Goal: Book appointment/travel/reservation

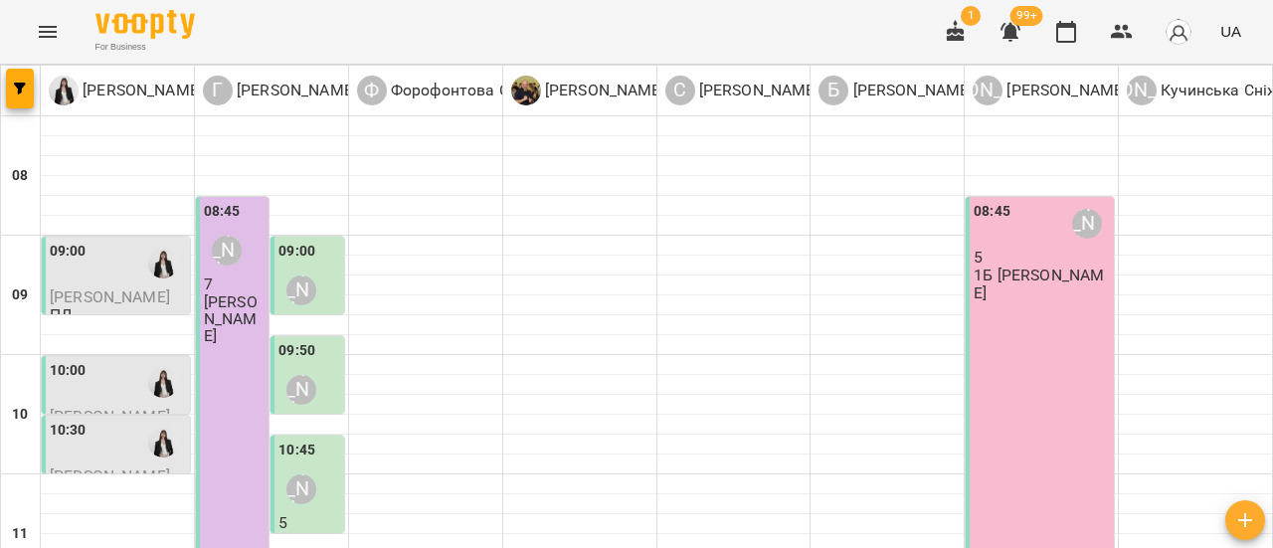
scroll to position [597, 0]
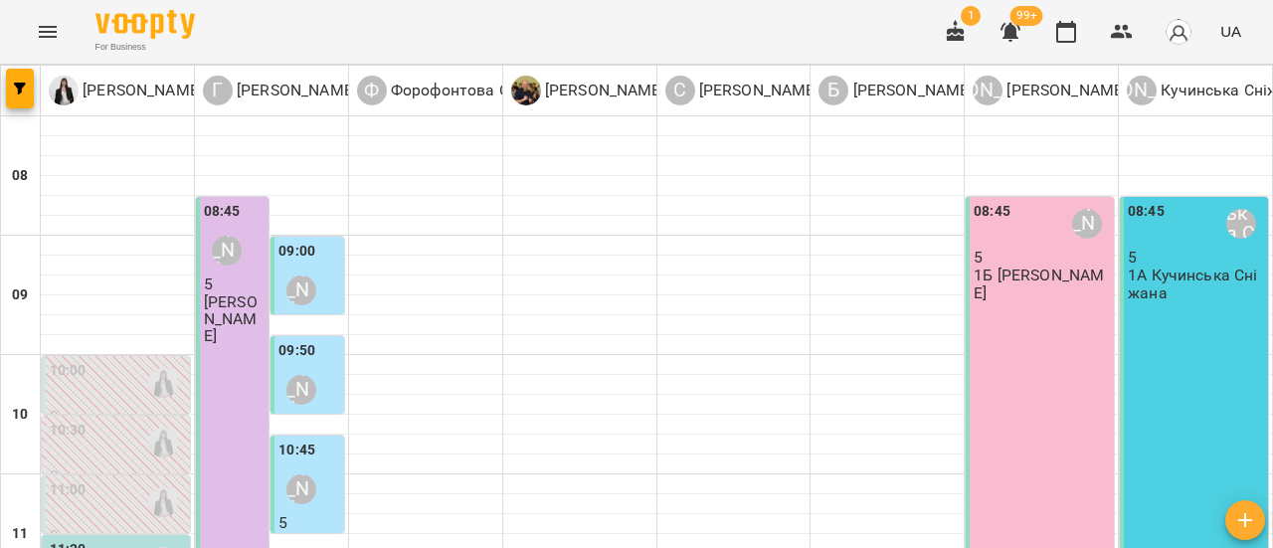
scroll to position [298, 0]
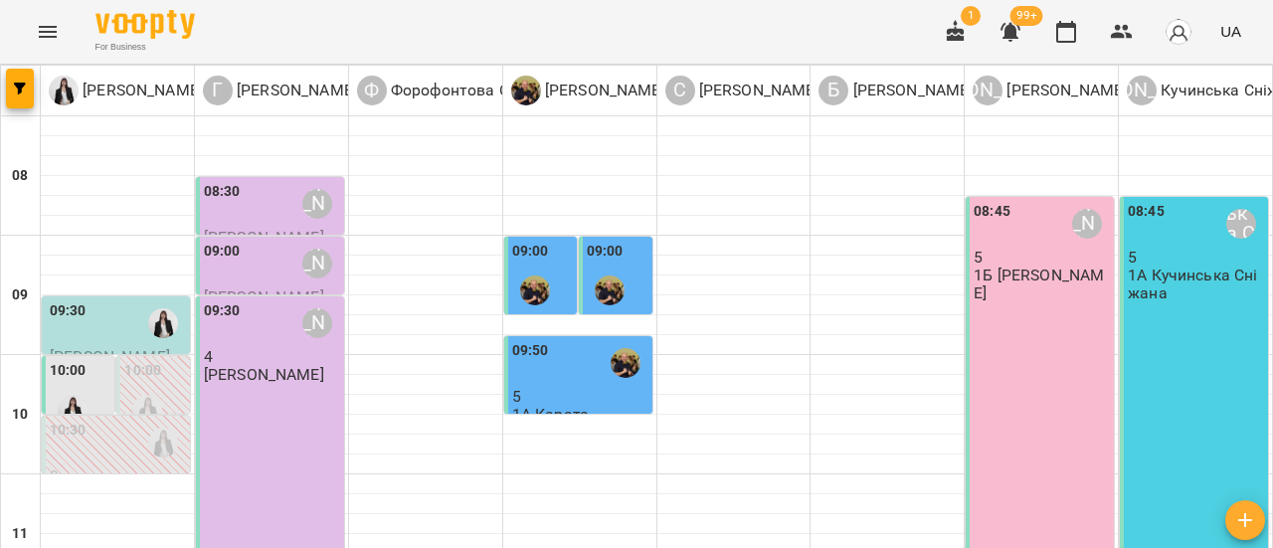
scroll to position [99, 0]
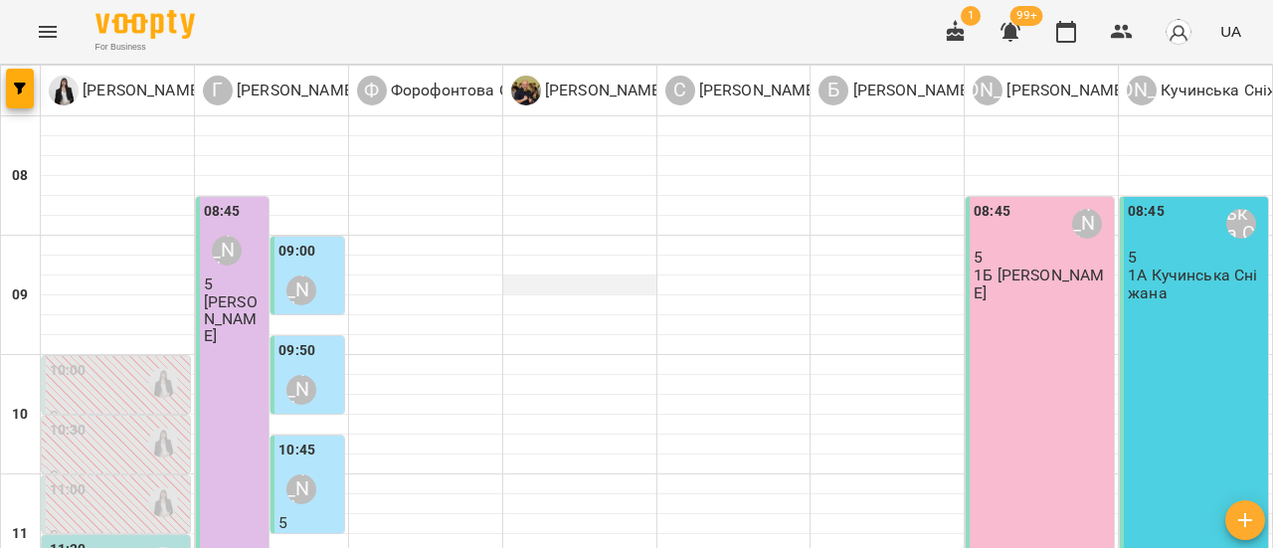
scroll to position [199, 0]
type input "**********"
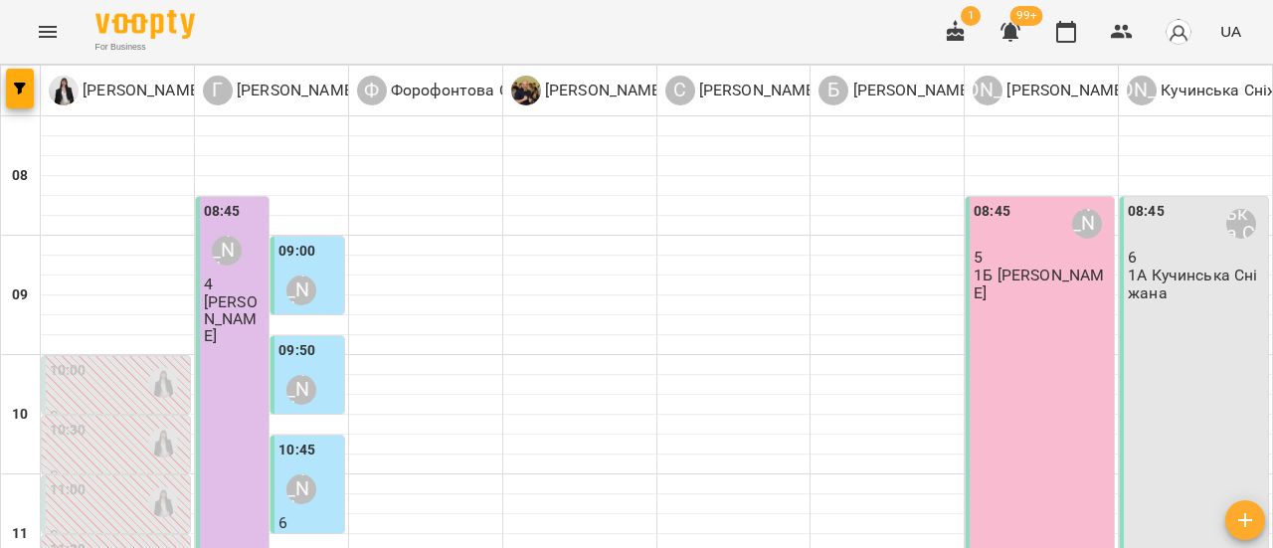
scroll to position [398, 0]
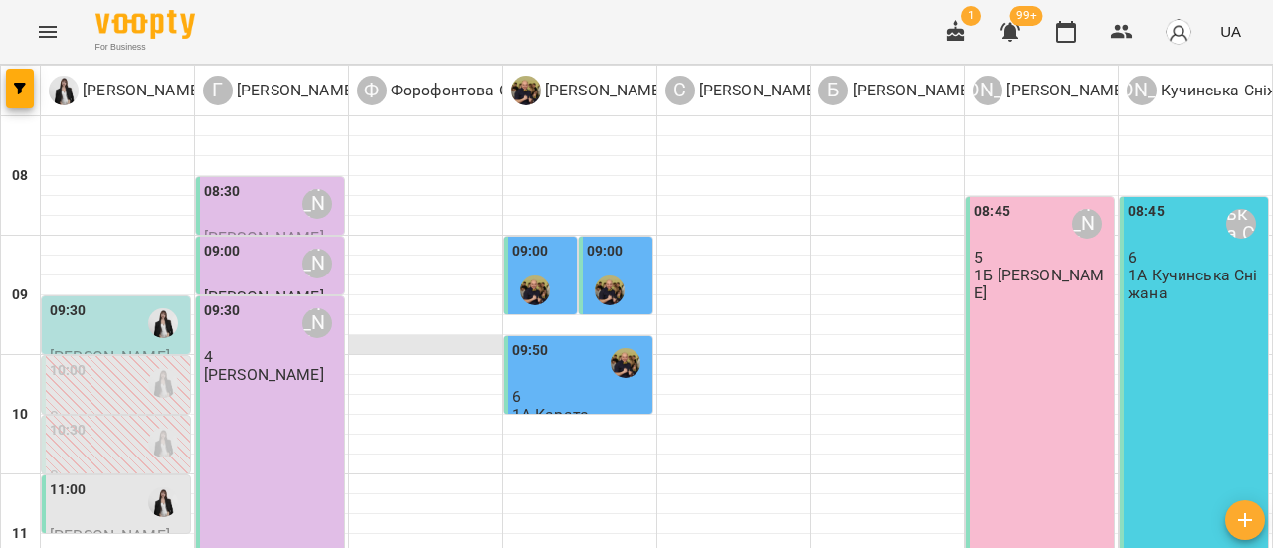
scroll to position [199, 0]
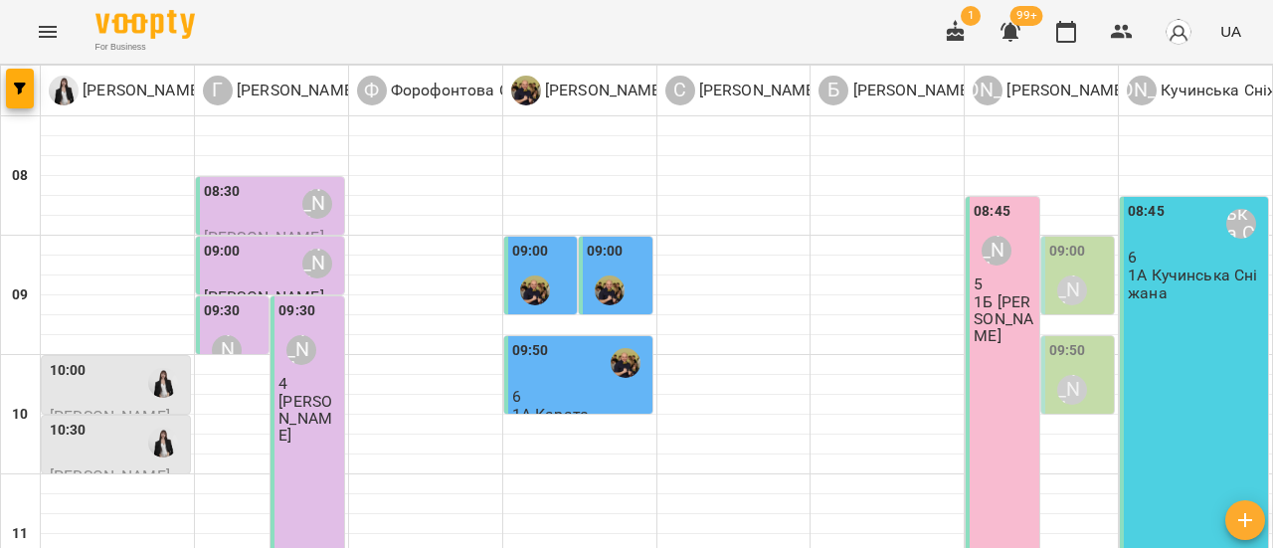
type input "**********"
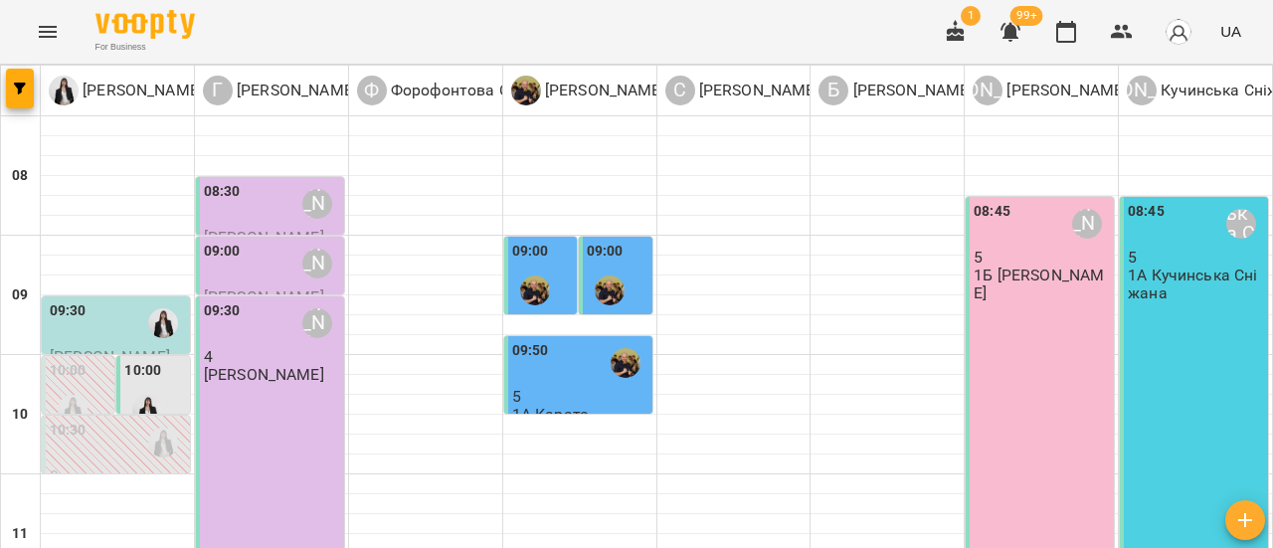
click at [74, 420] on div "10:30" at bounding box center [68, 443] width 37 height 46
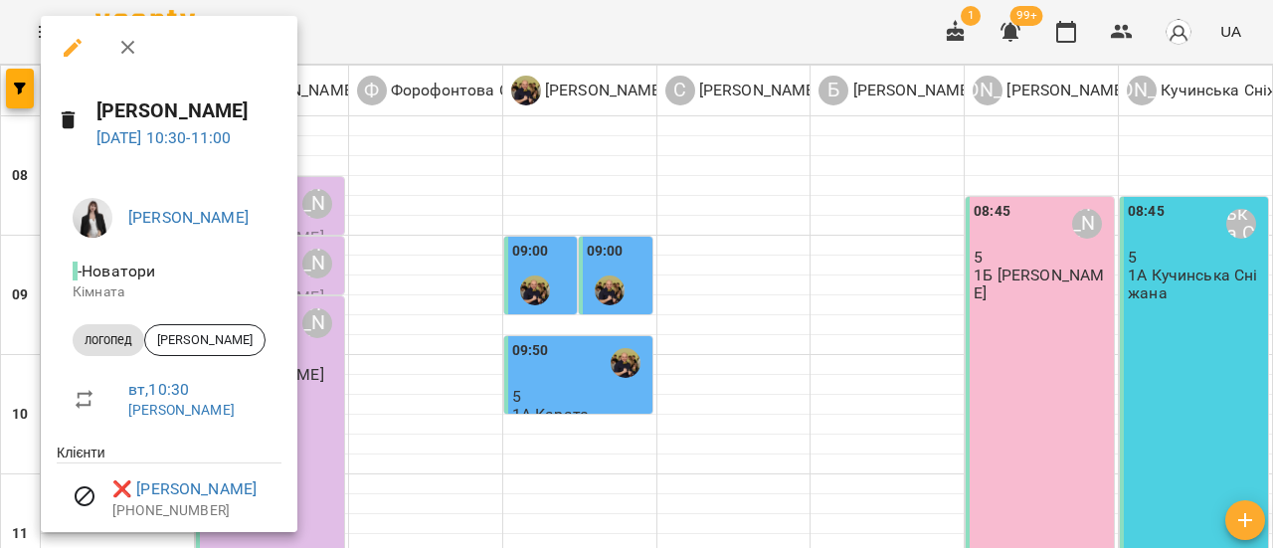
click at [129, 51] on icon "button" at bounding box center [127, 48] width 14 height 14
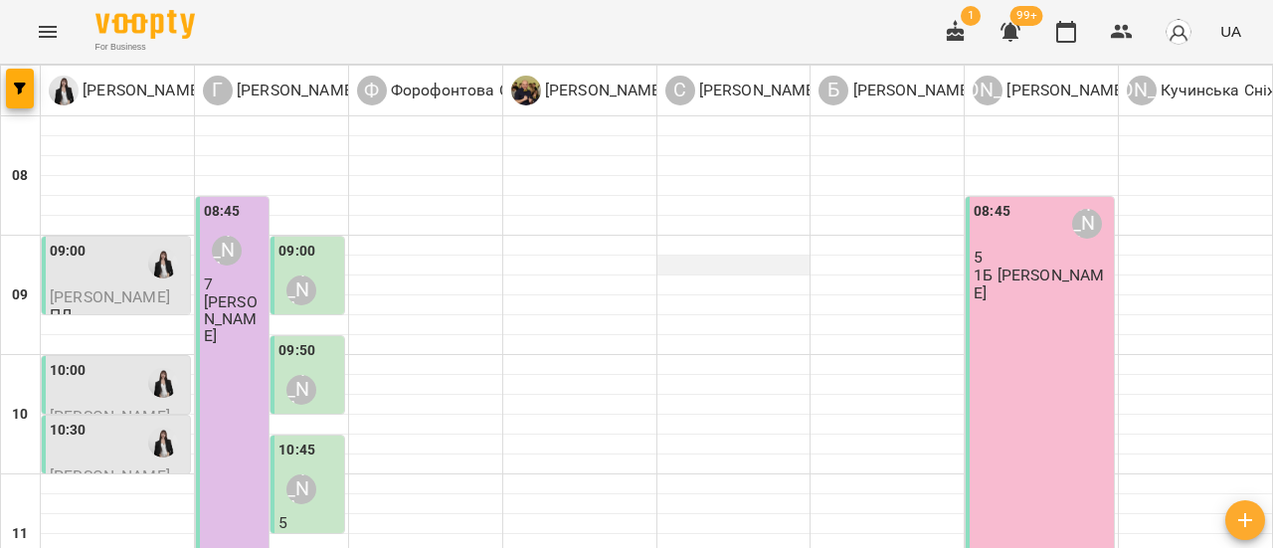
scroll to position [99, 0]
click at [111, 420] on div "10:30" at bounding box center [118, 443] width 136 height 46
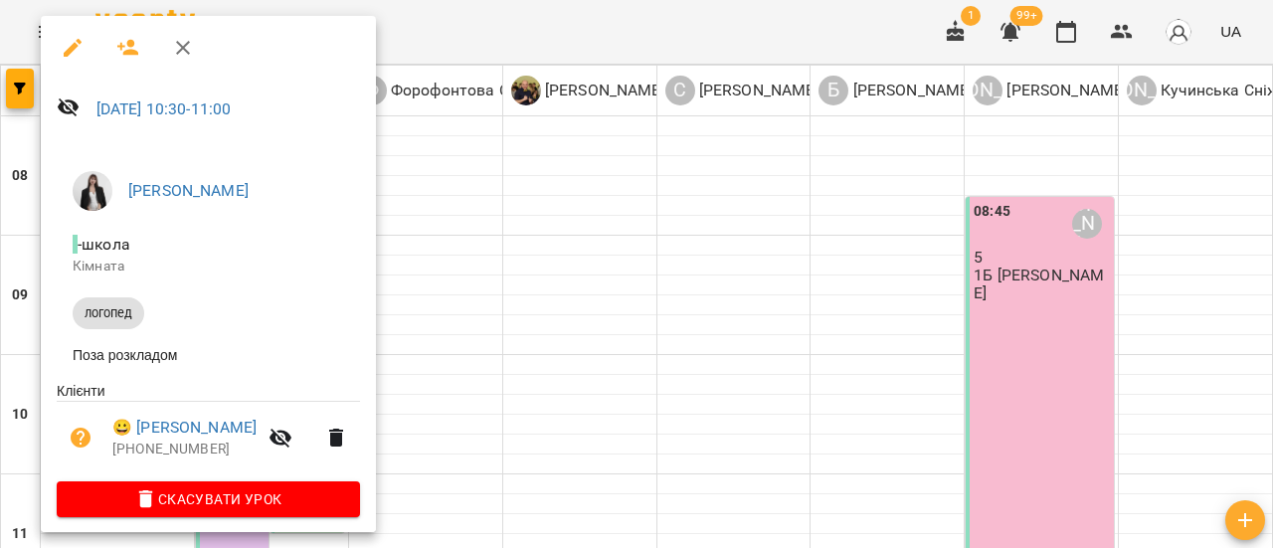
click at [189, 47] on icon "button" at bounding box center [183, 48] width 24 height 24
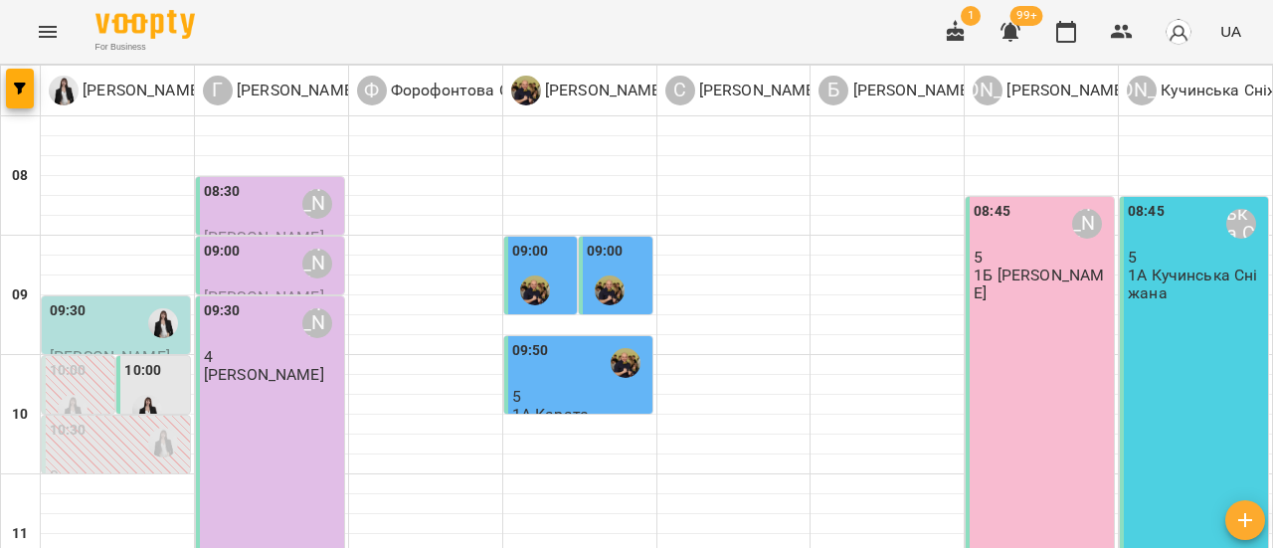
scroll to position [0, 0]
